Goal: Use online tool/utility

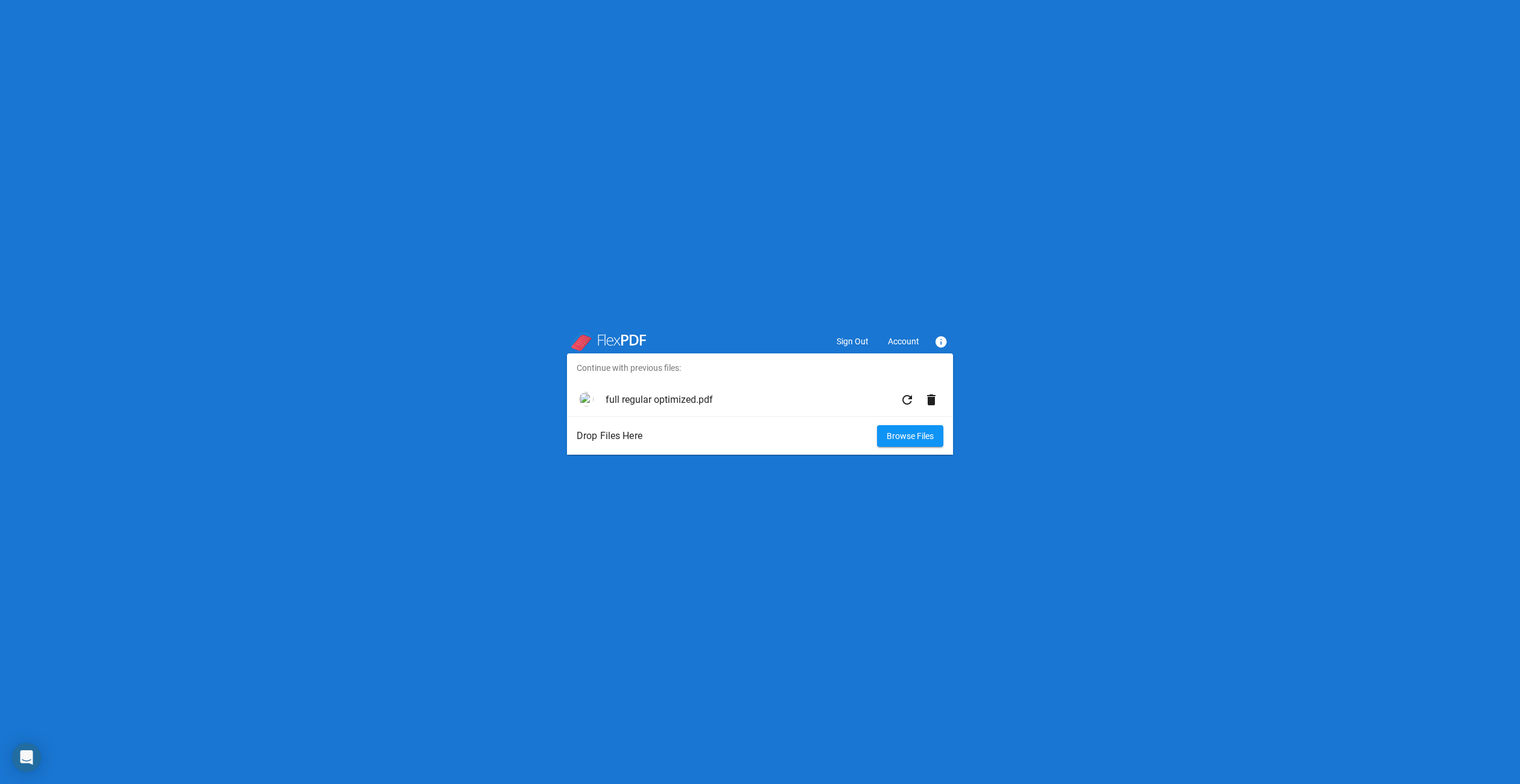
drag, startPoint x: 930, startPoint y: 394, endPoint x: 883, endPoint y: 320, distance: 87.7
click at [883, 320] on div "Sign Out Account info Continue with previous files: full regular optimized.pdf …" at bounding box center [760, 392] width 1520 height 784
click at [895, 339] on span "Account" at bounding box center [903, 341] width 31 height 10
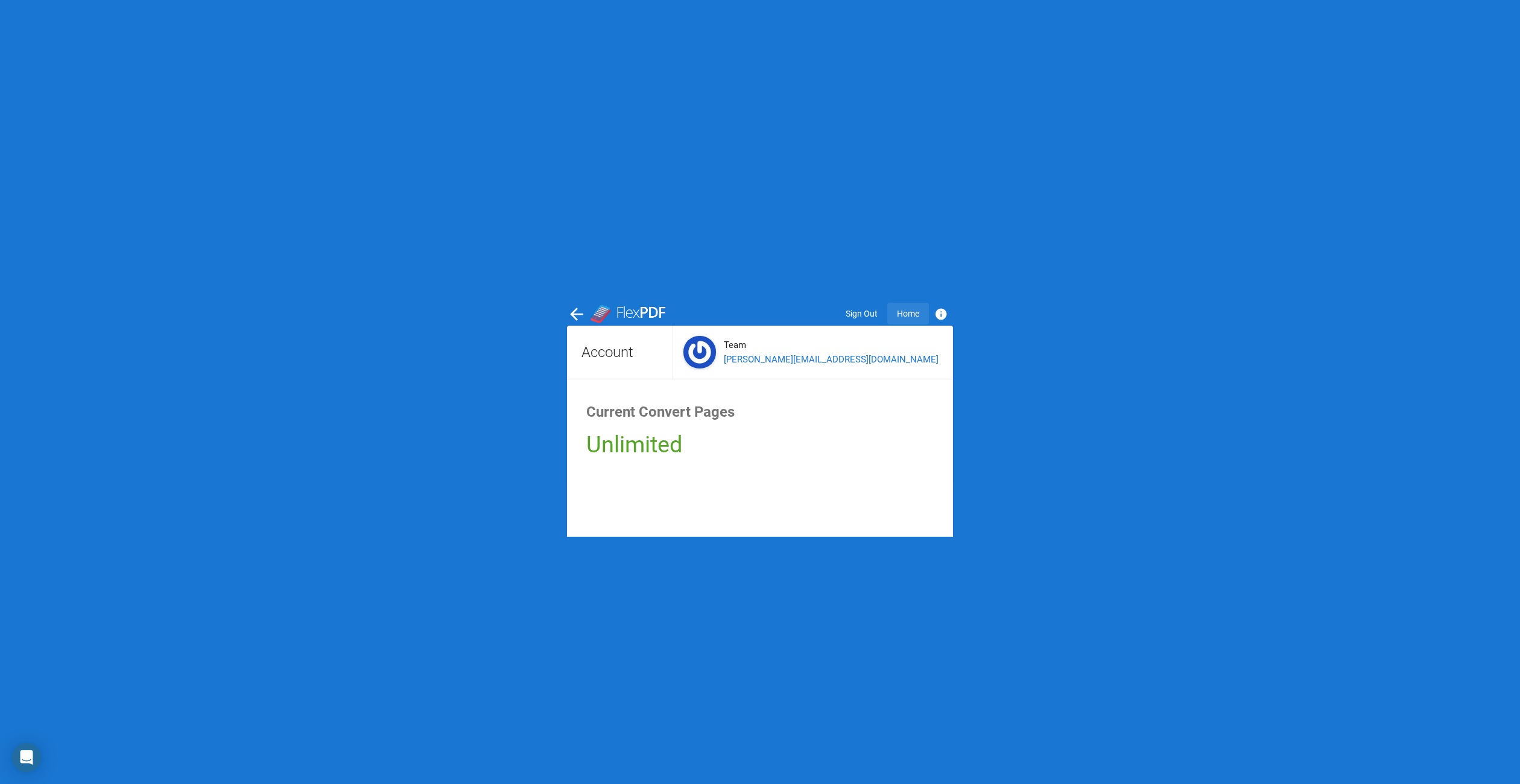
click at [908, 309] on span "Home" at bounding box center [907, 314] width 22 height 10
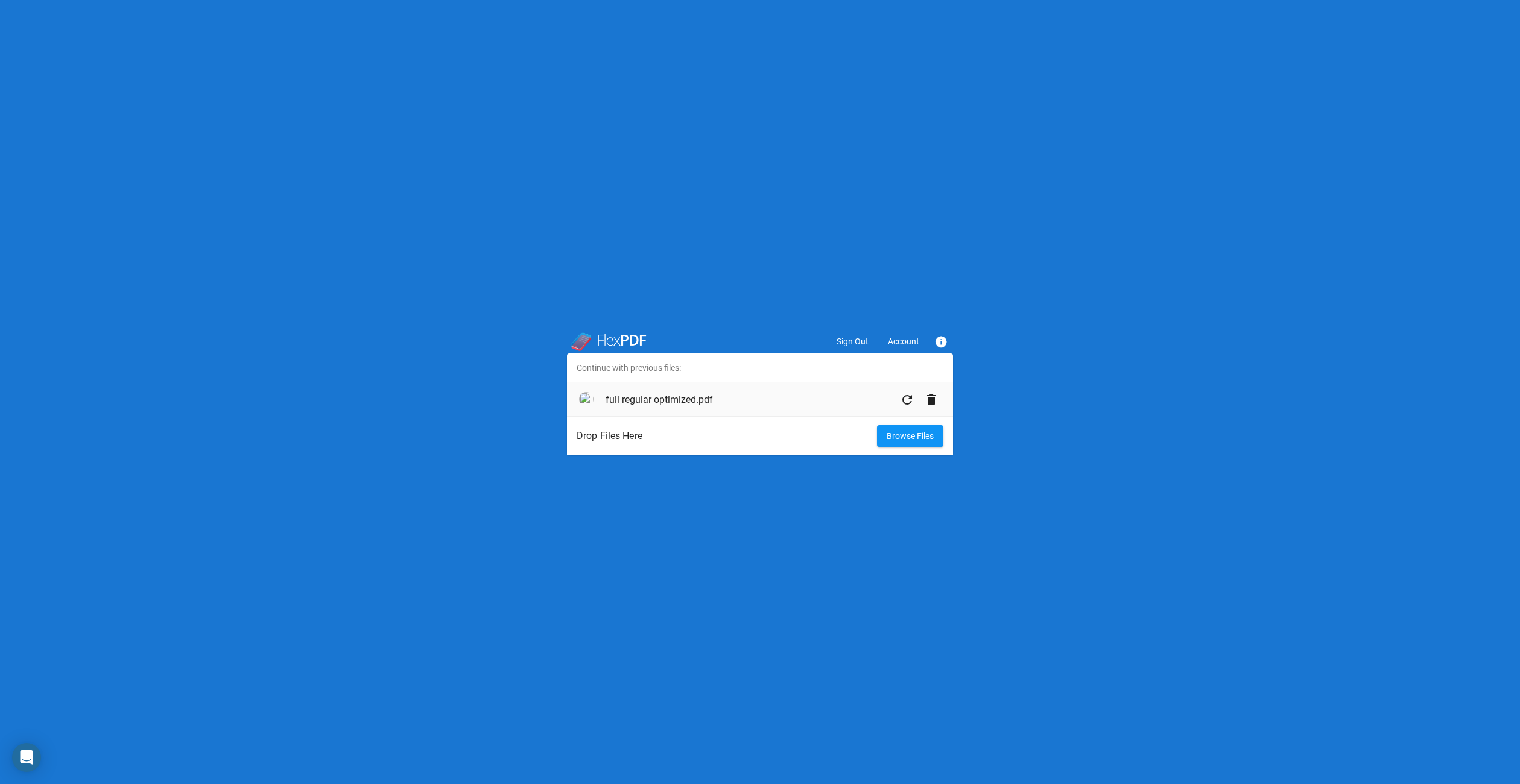
click at [932, 401] on mat-icon "delete" at bounding box center [931, 399] width 14 height 14
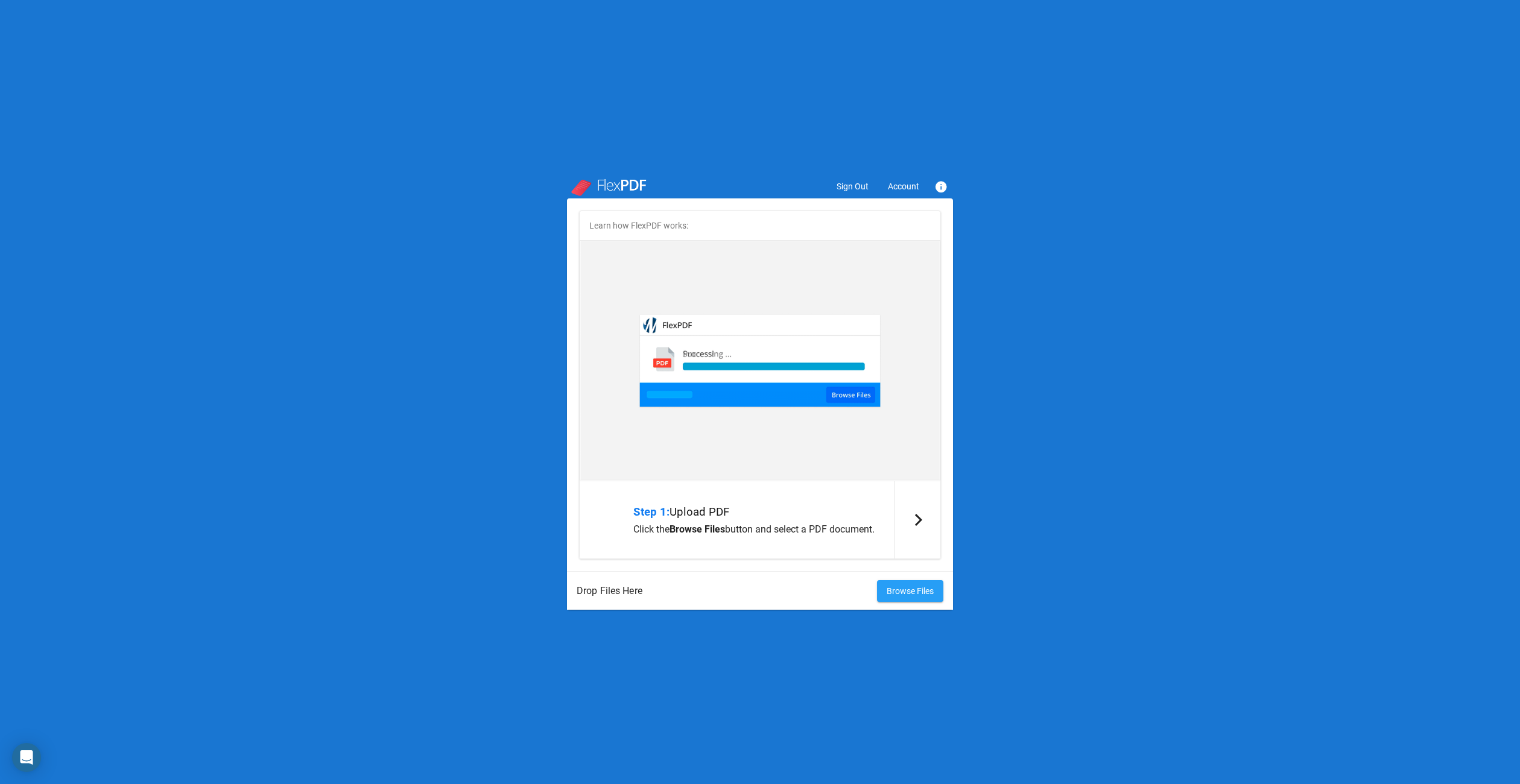
click at [896, 502] on span "Browse Files" at bounding box center [910, 591] width 47 height 10
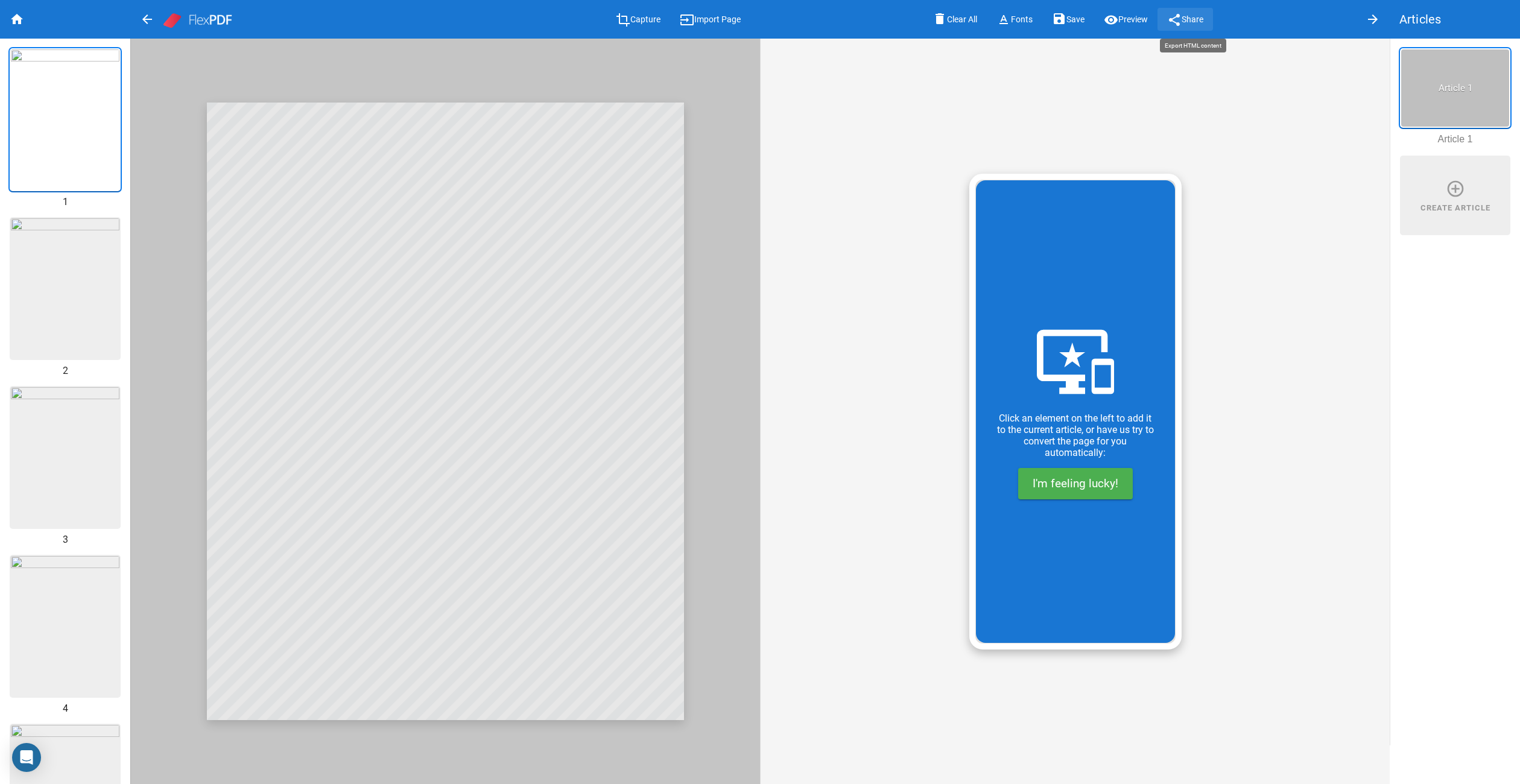
click at [1012, 21] on span "Share" at bounding box center [1192, 20] width 22 height 10
